Goal: Task Accomplishment & Management: Use online tool/utility

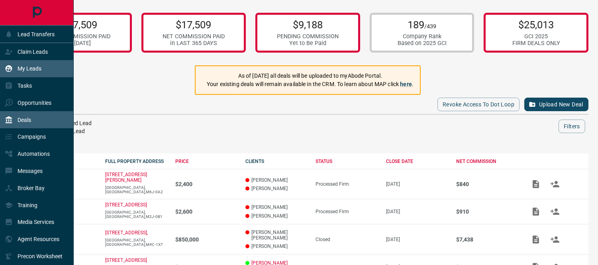
click at [12, 70] on icon at bounding box center [9, 69] width 8 height 8
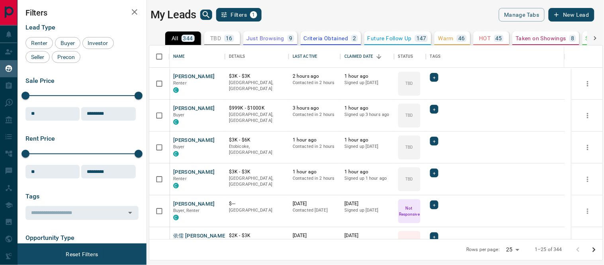
scroll to position [186, 447]
click at [190, 76] on button "[PERSON_NAME]" at bounding box center [194, 77] width 42 height 8
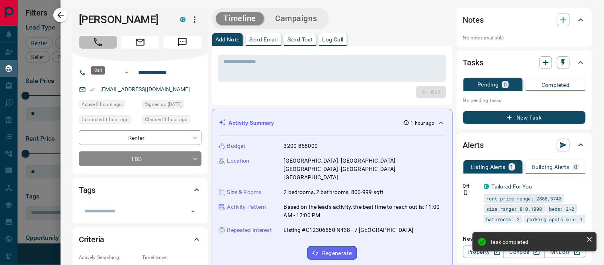
click at [98, 47] on icon "Call" at bounding box center [98, 42] width 10 height 10
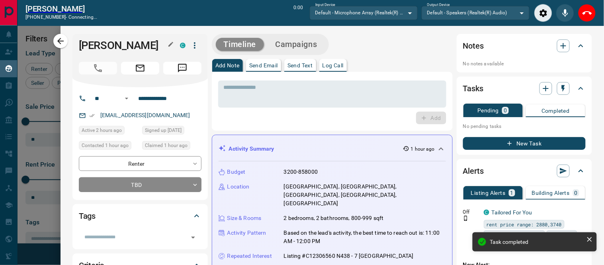
scroll to position [7, 7]
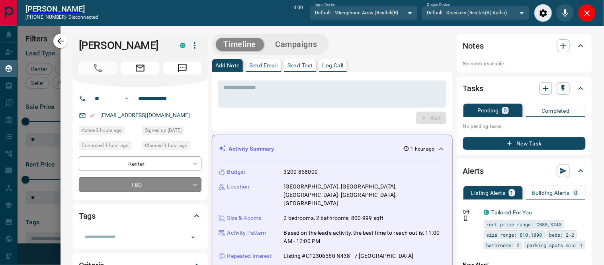
click at [196, 196] on body "Lead Transfers Claim Leads My Leads Tasks Opportunities Deals Campaigns Automat…" at bounding box center [302, 128] width 604 height 256
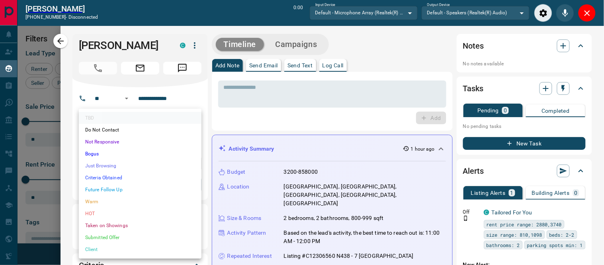
click at [100, 155] on li "Bogus" at bounding box center [140, 154] width 123 height 12
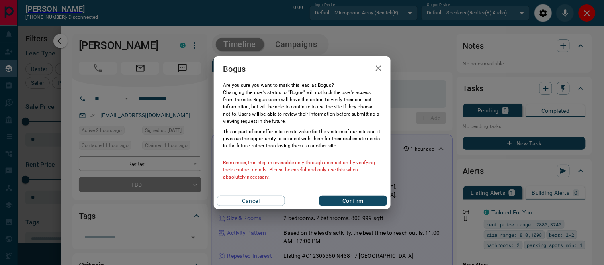
click at [332, 198] on button "Confirm" at bounding box center [353, 201] width 68 height 10
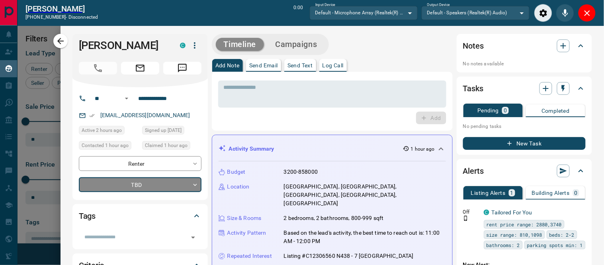
type input "**********"
type input "*"
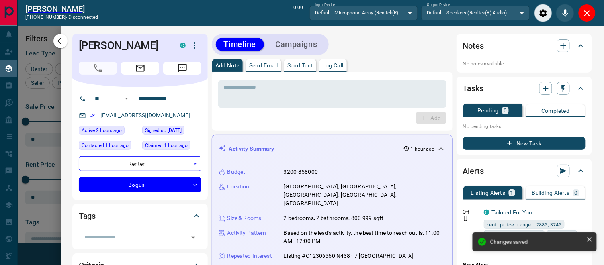
click at [336, 68] on p "Log Call" at bounding box center [333, 66] width 21 height 6
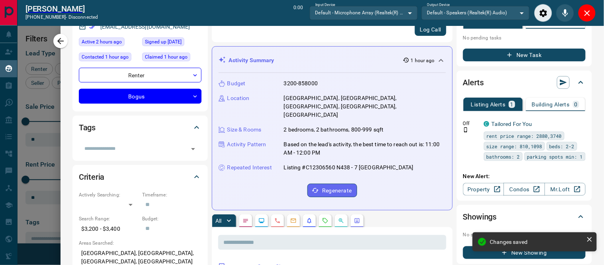
scroll to position [0, 0]
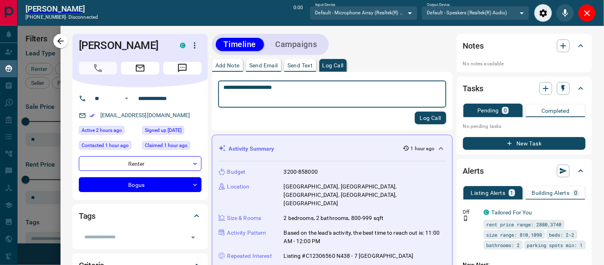
type textarea "**********"
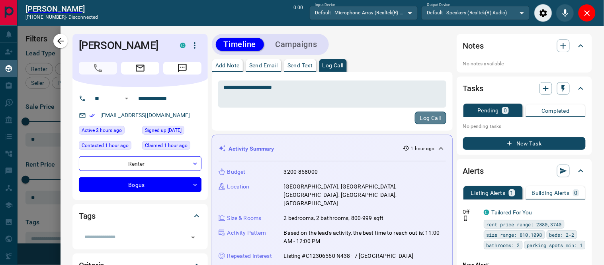
click at [415, 118] on button "Log Call" at bounding box center [430, 118] width 31 height 13
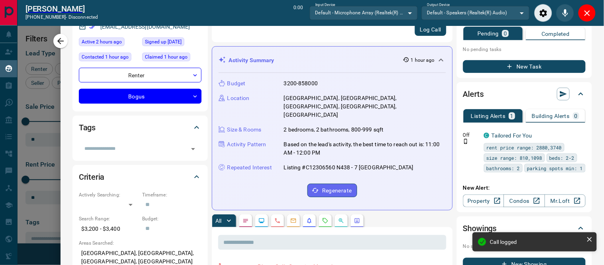
scroll to position [177, 0]
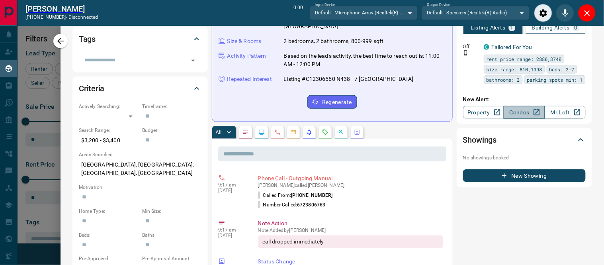
click at [512, 110] on link "Condos" at bounding box center [524, 112] width 41 height 13
